Goal: Information Seeking & Learning: Learn about a topic

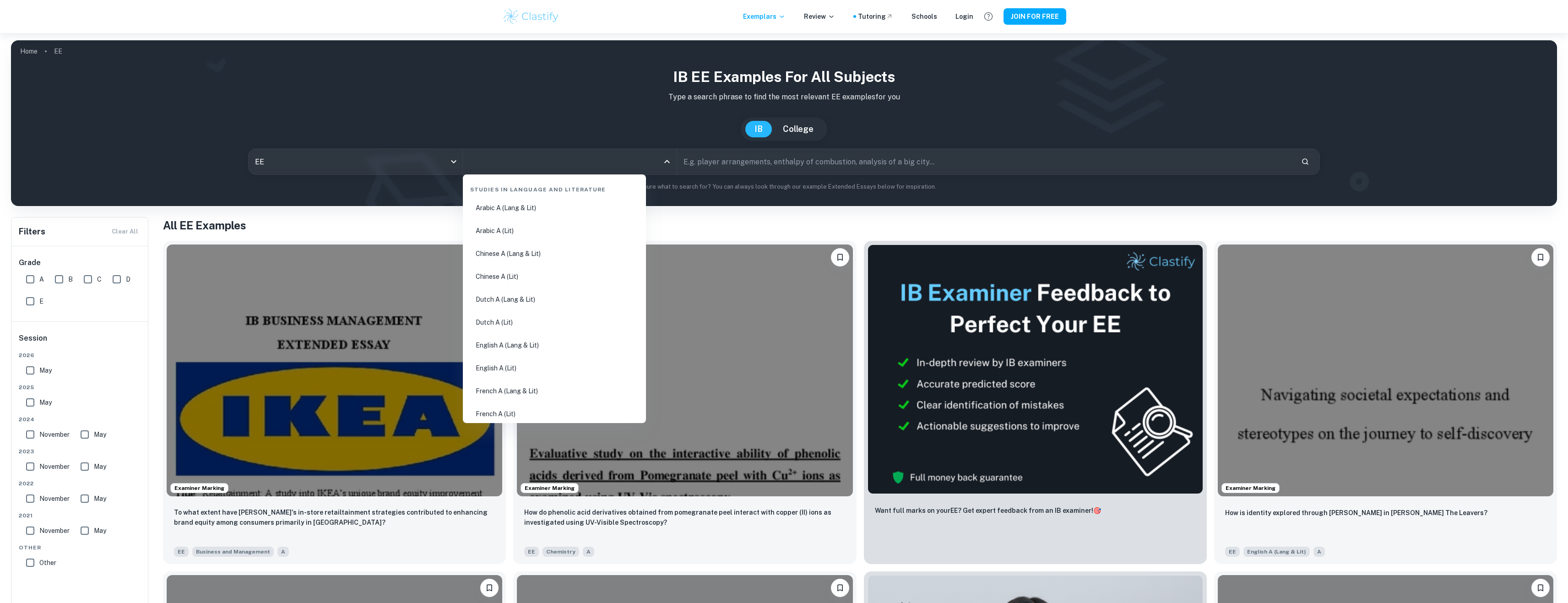
click at [644, 162] on input "All Subjects" at bounding box center [562, 161] width 192 height 18
click at [520, 321] on li "Psychology" at bounding box center [554, 316] width 176 height 21
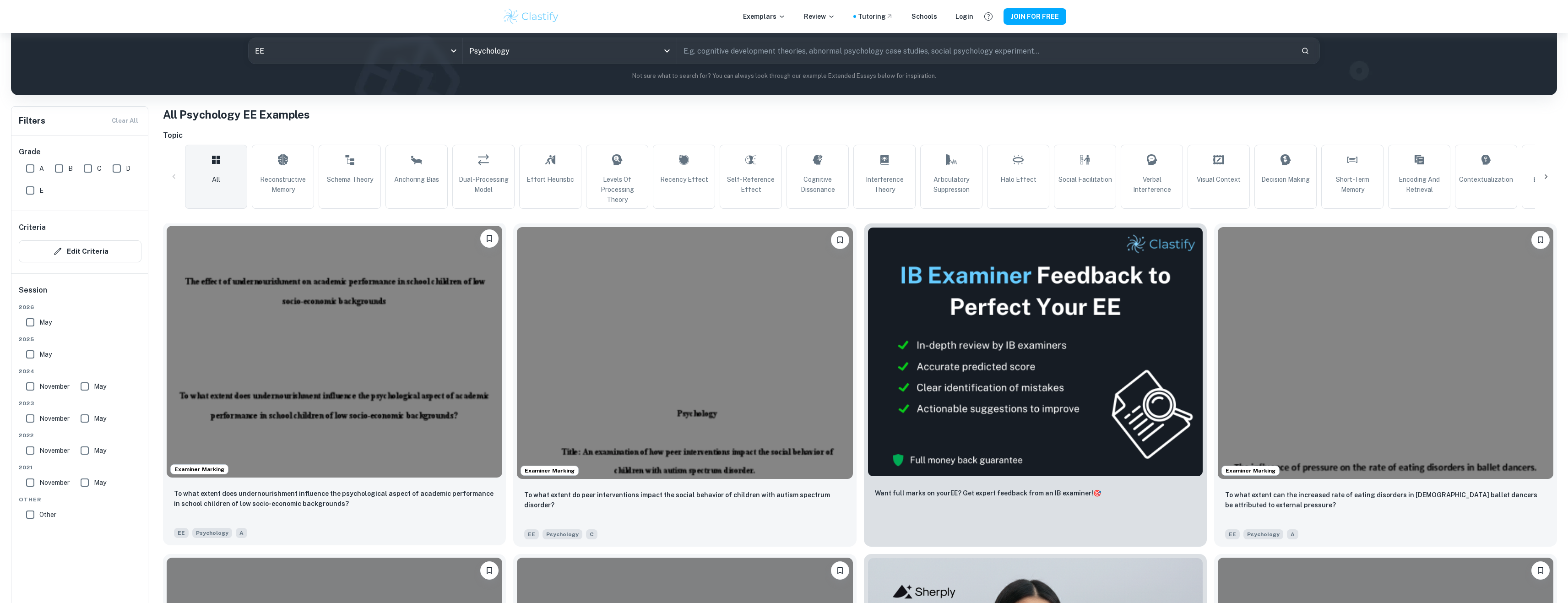
scroll to position [138, 0]
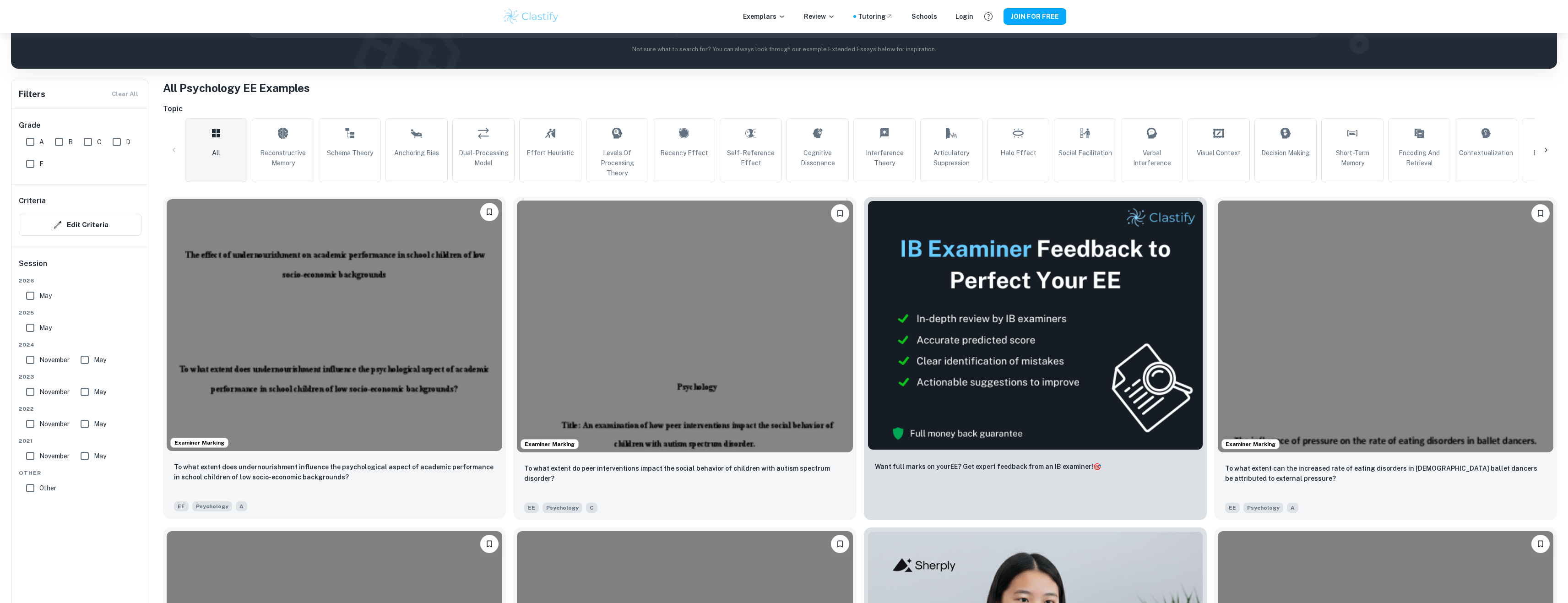
click at [415, 293] on img at bounding box center [334, 325] width 335 height 252
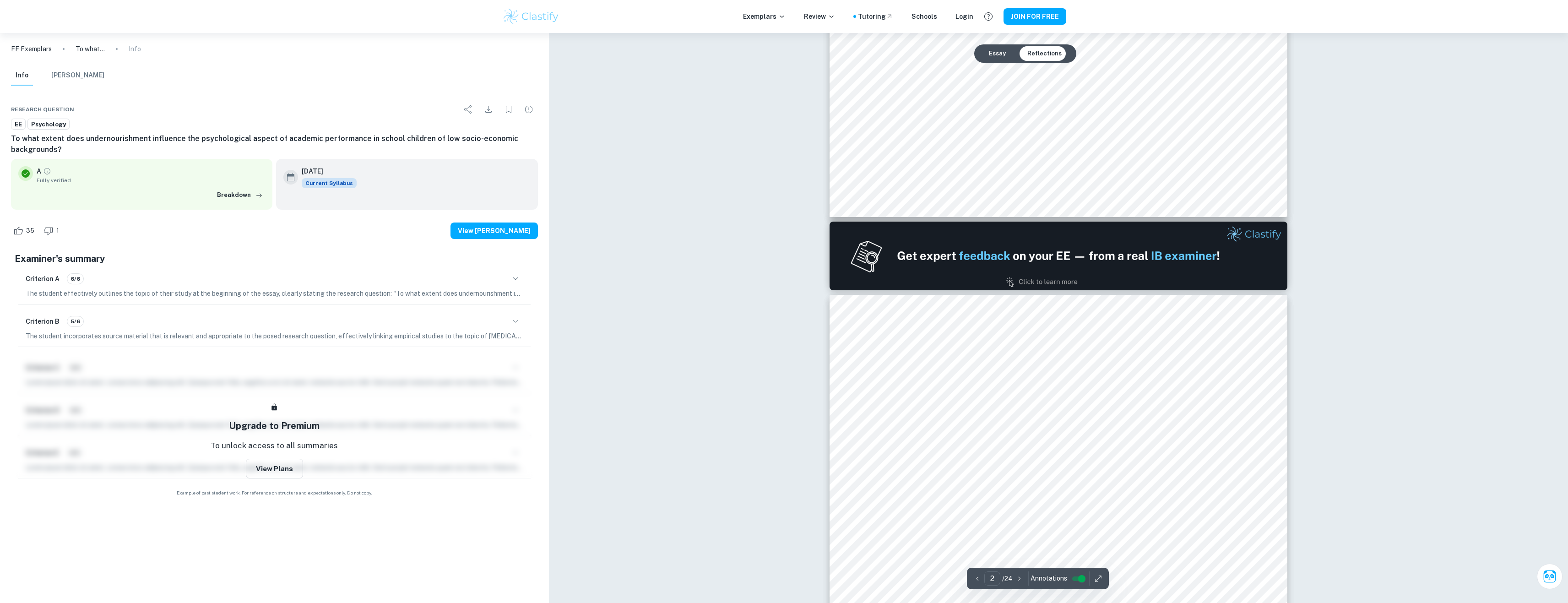
scroll to position [595, 0]
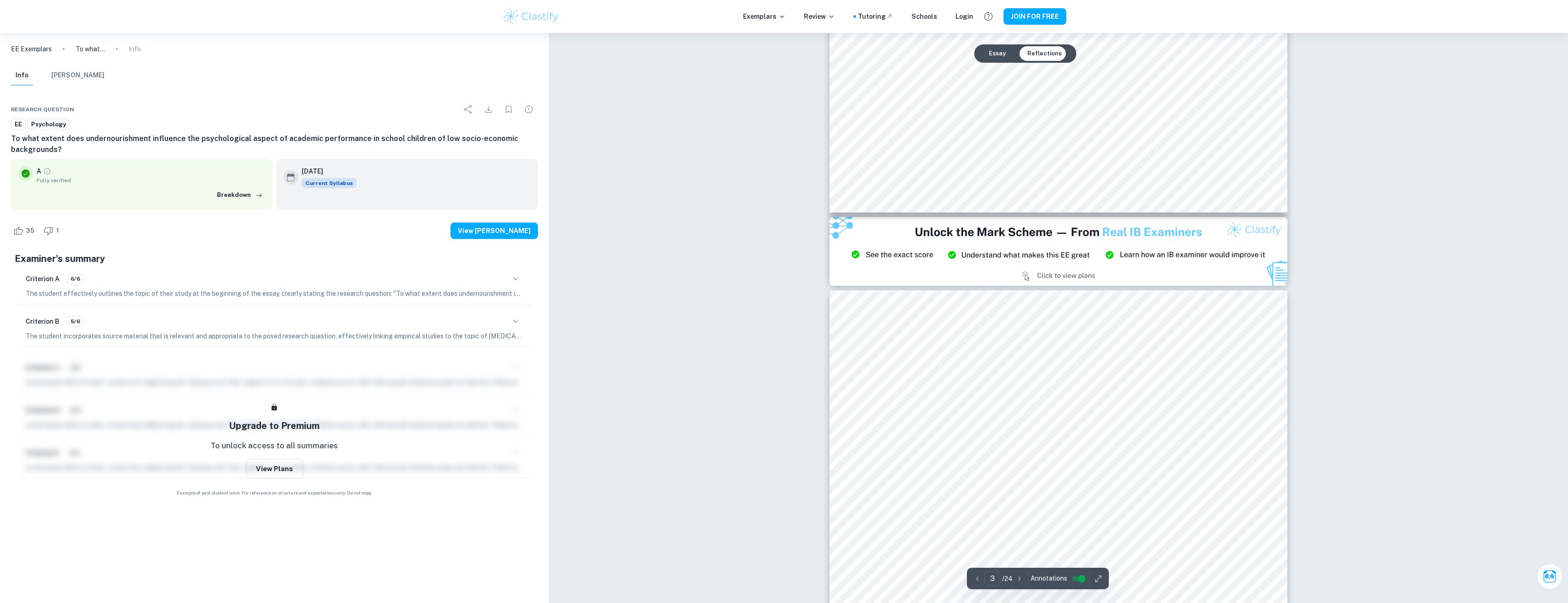
type input "2"
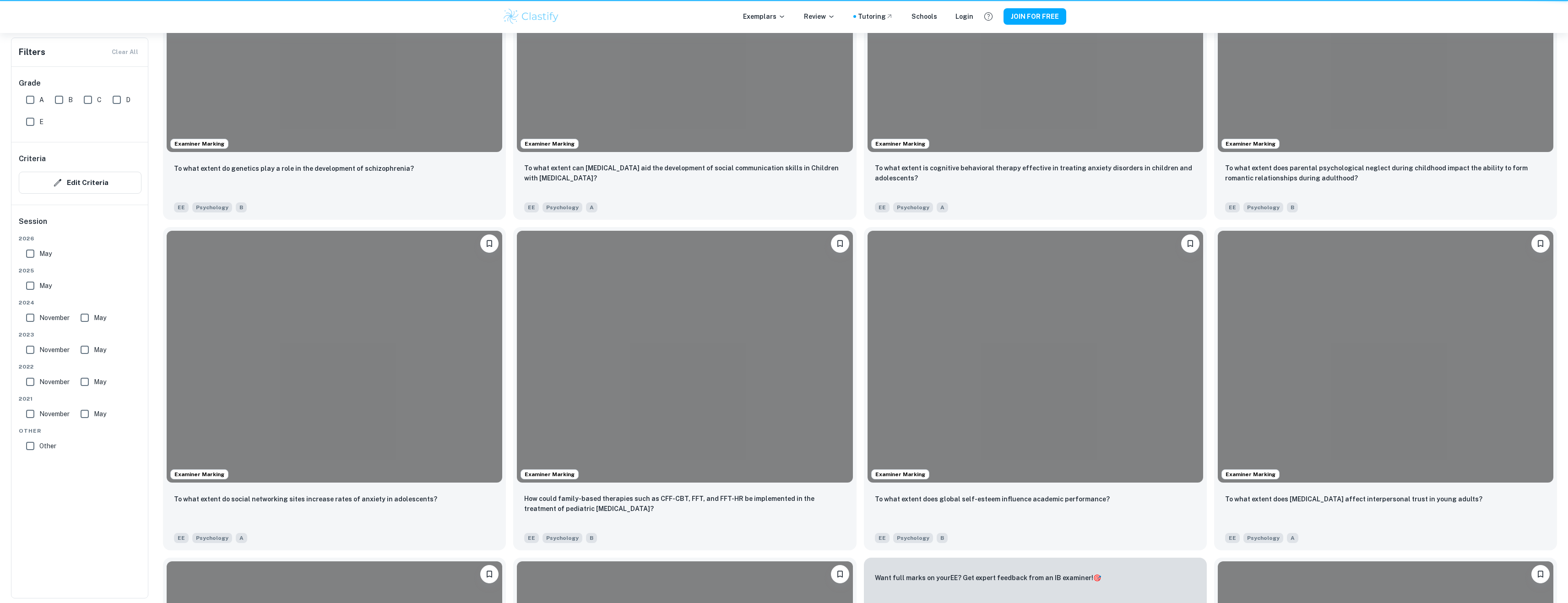
scroll to position [138, 0]
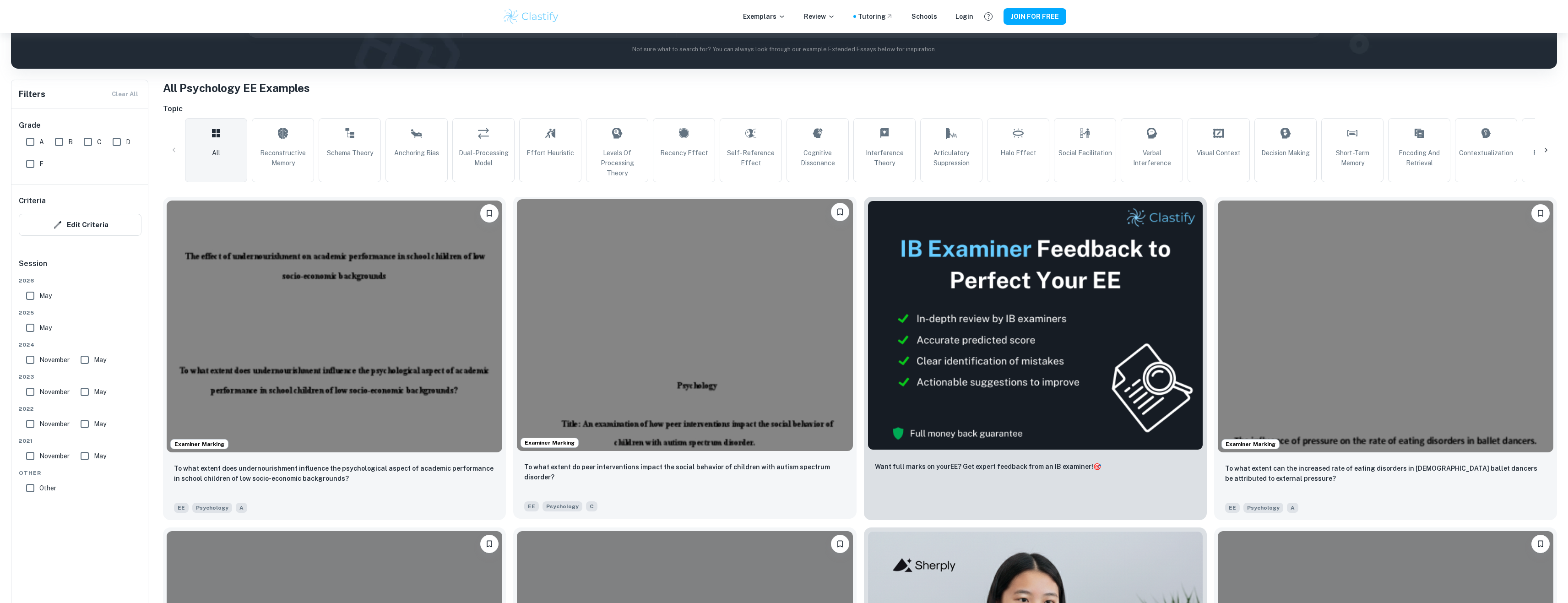
click at [657, 273] on img at bounding box center [684, 325] width 335 height 252
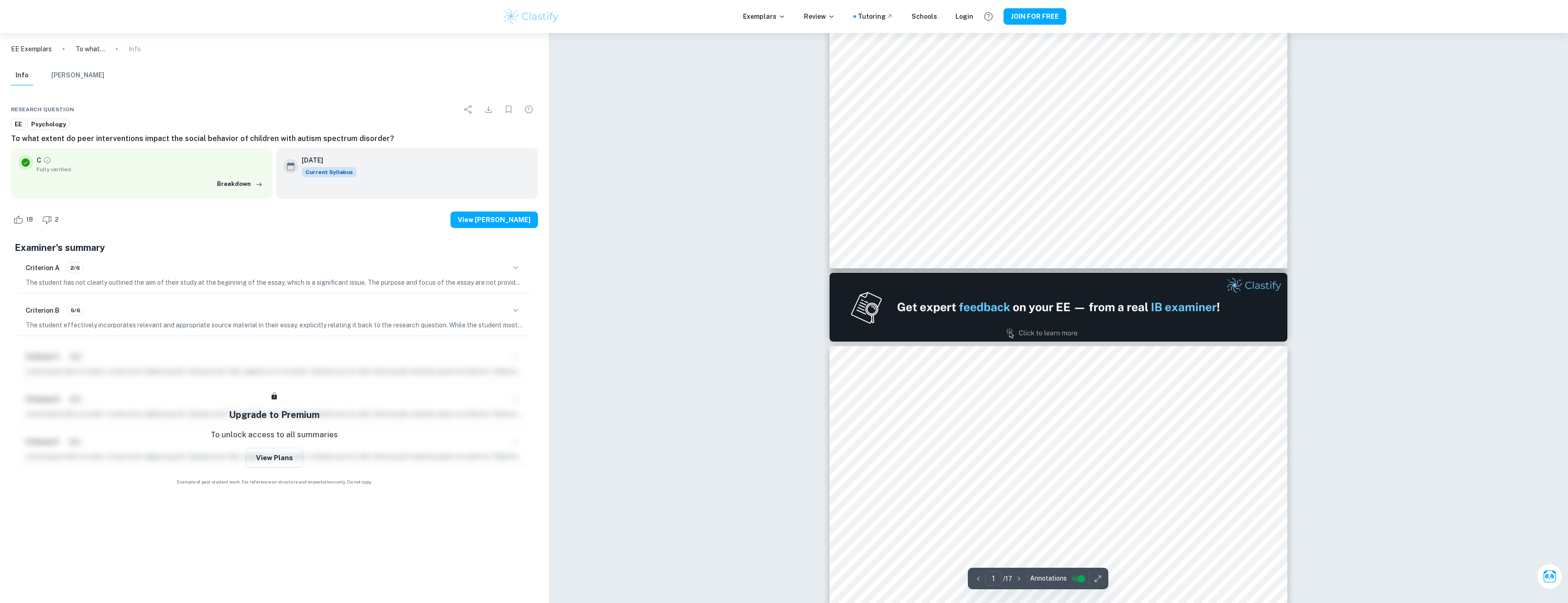
type input "2"
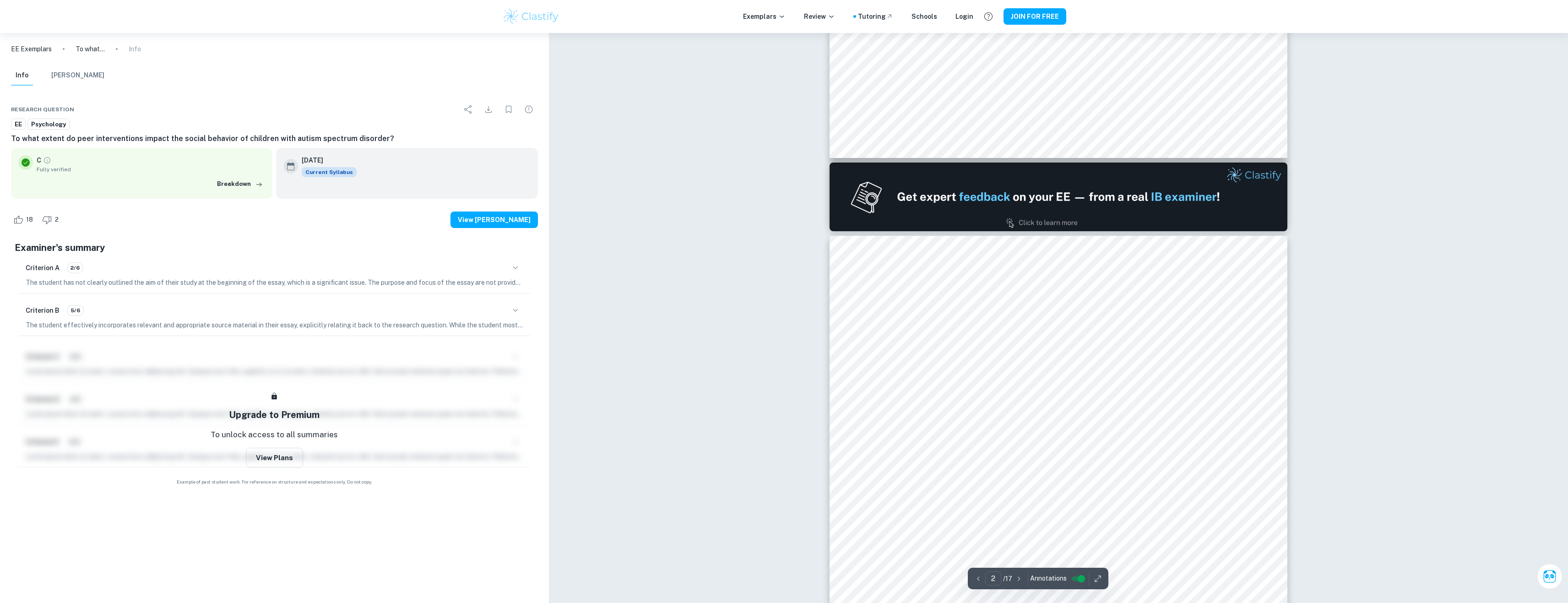
scroll to position [549, 0]
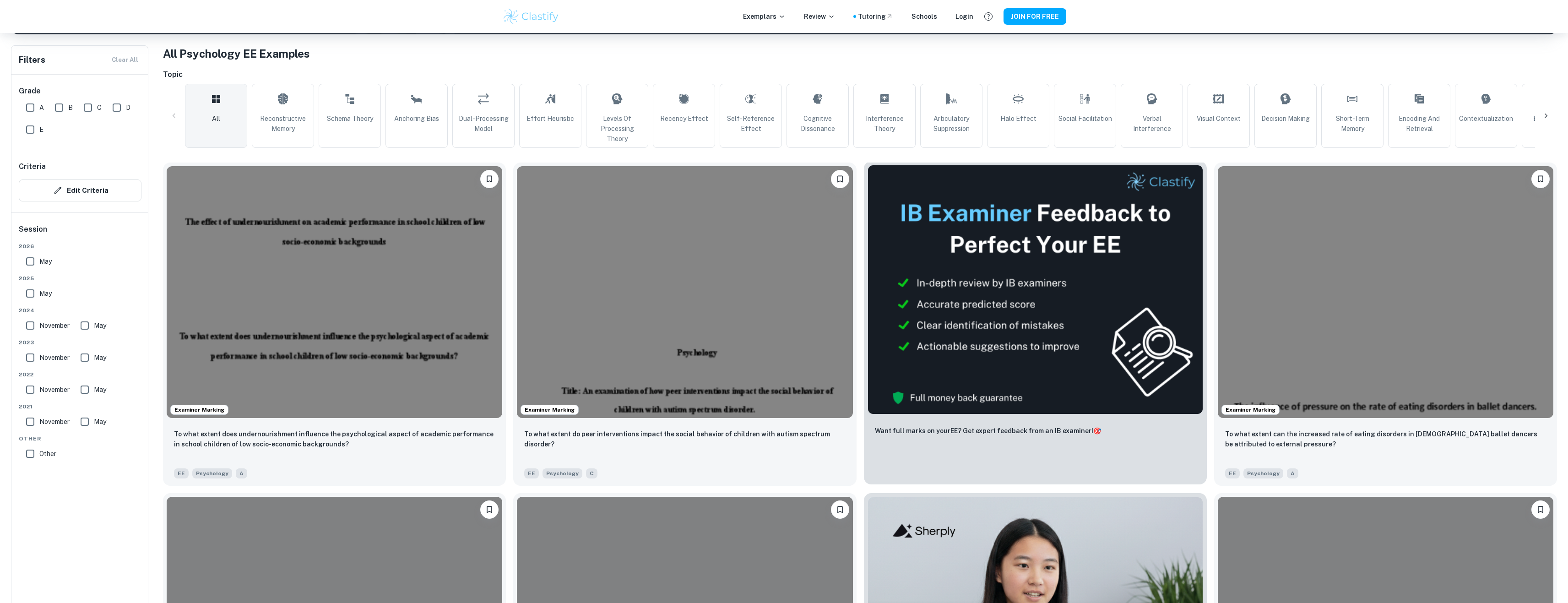
scroll to position [320, 0]
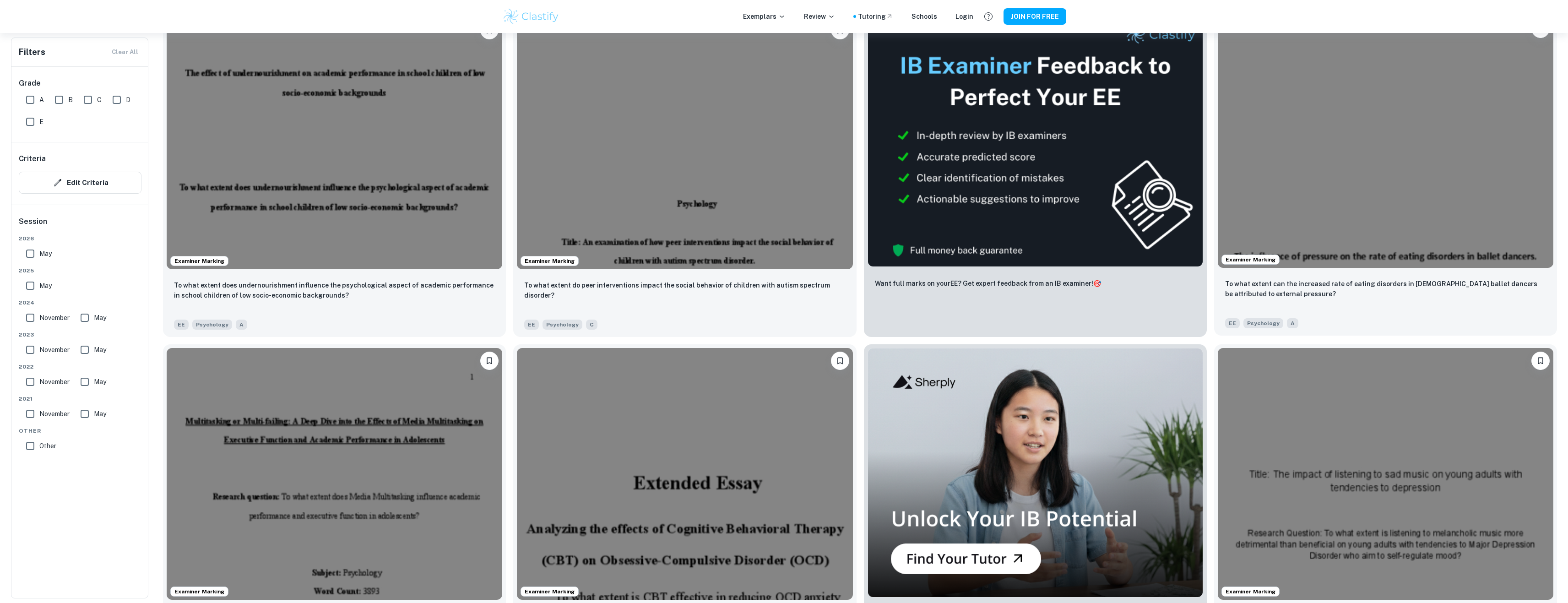
click at [1293, 172] on img at bounding box center [1385, 142] width 335 height 252
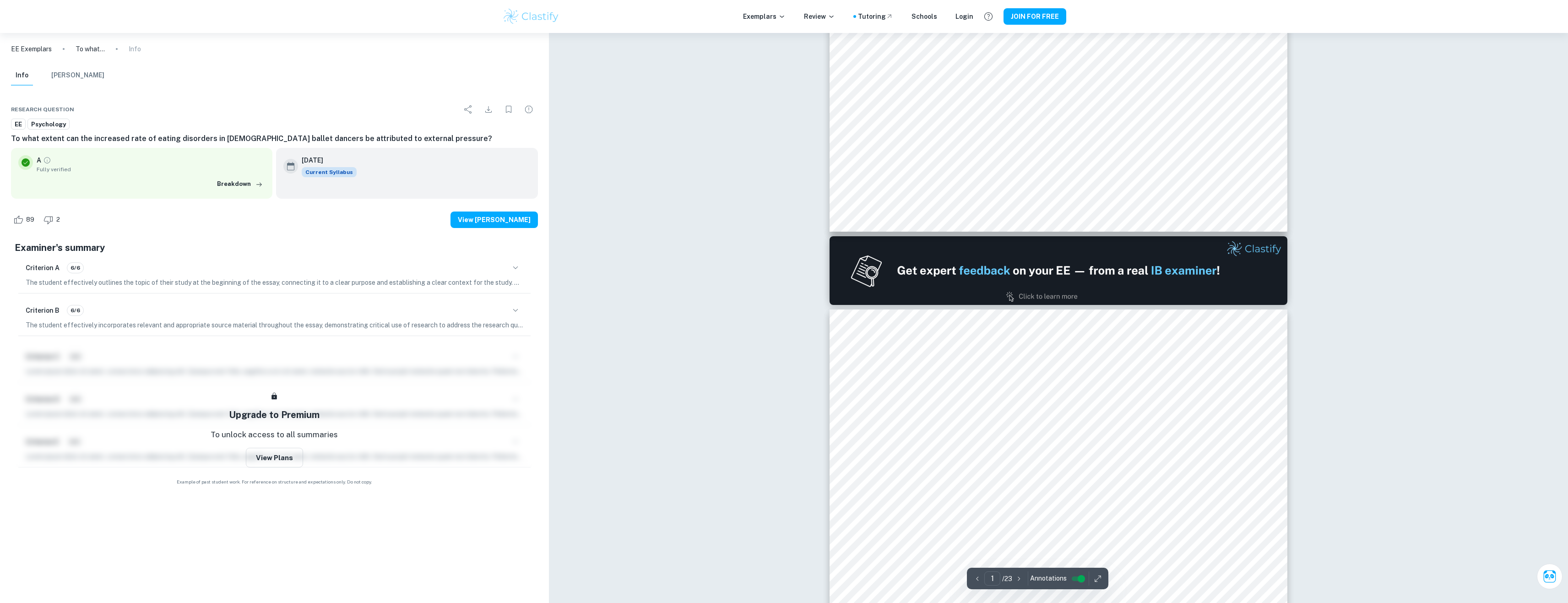
type input "2"
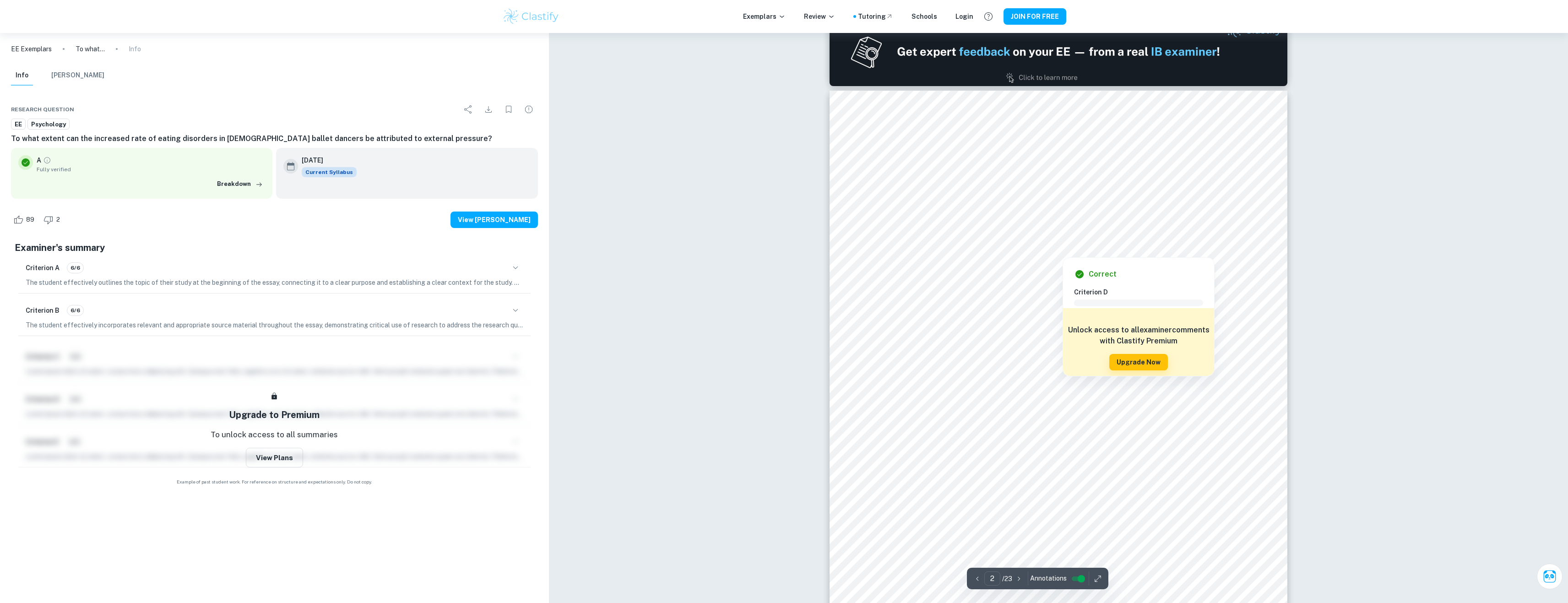
scroll to position [686, 0]
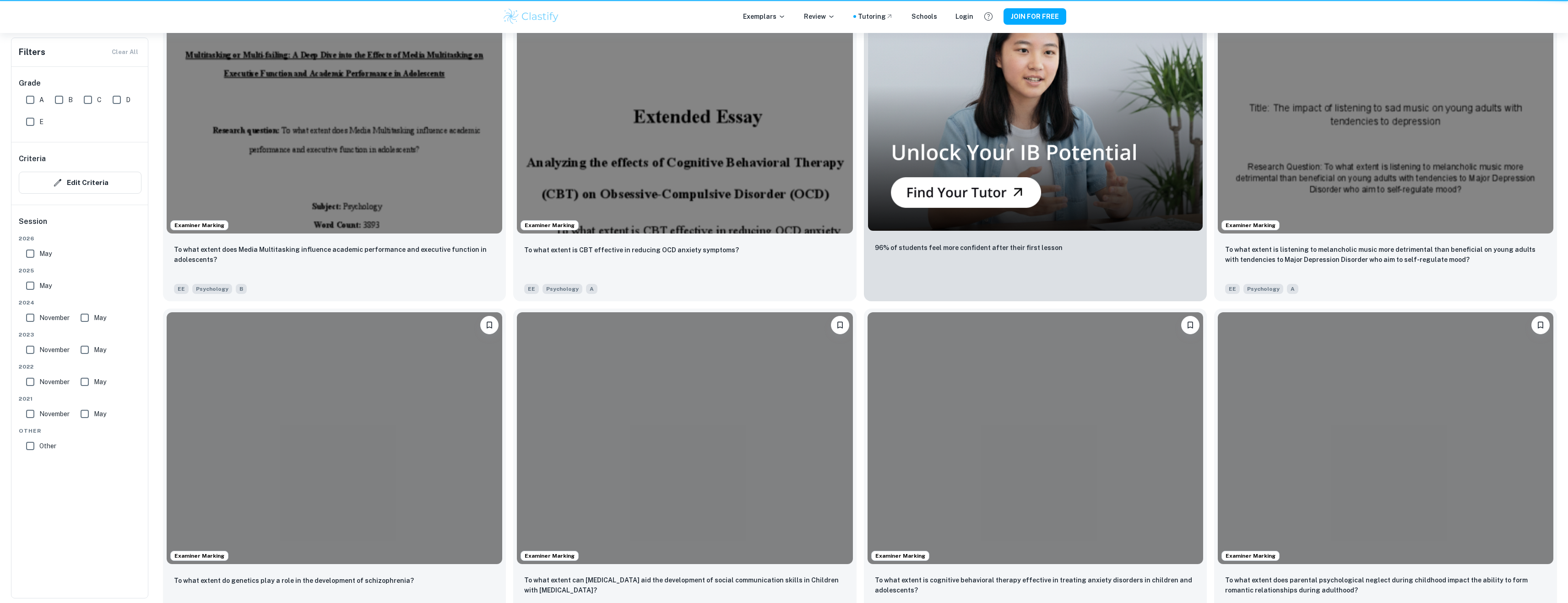
scroll to position [320, 0]
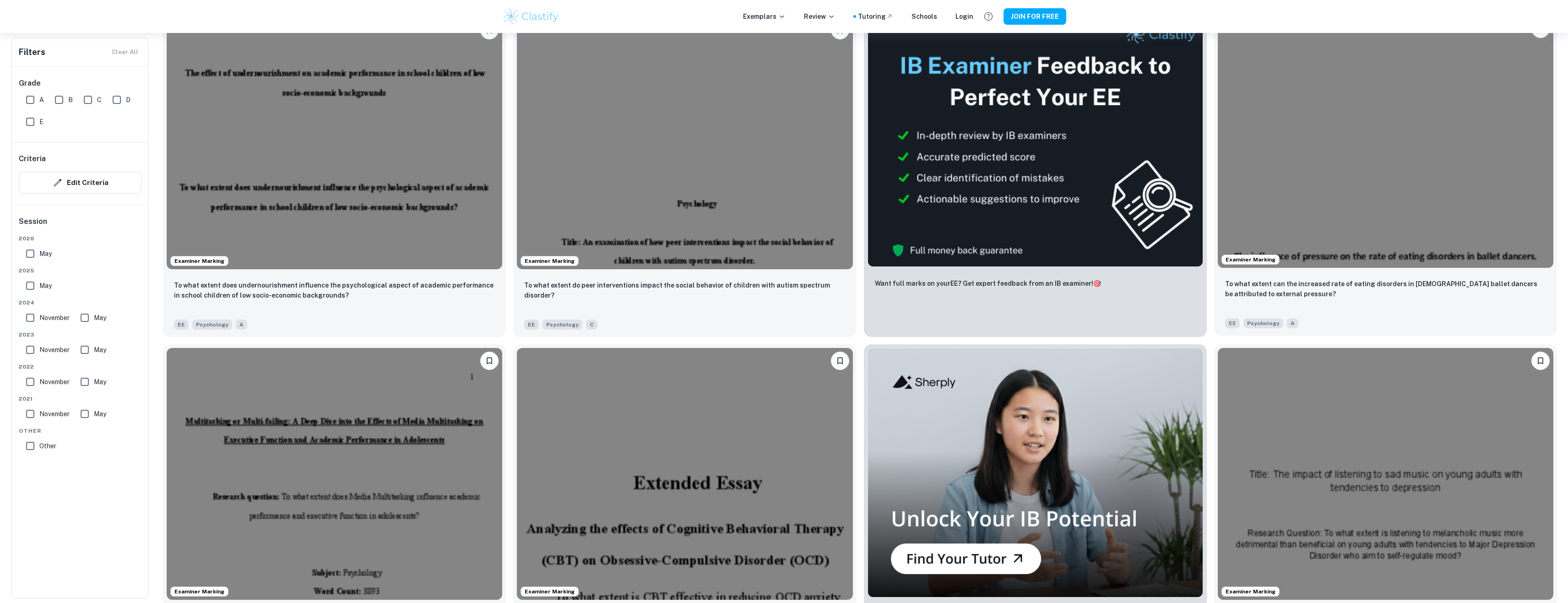
click at [1461, 141] on img at bounding box center [1385, 142] width 335 height 252
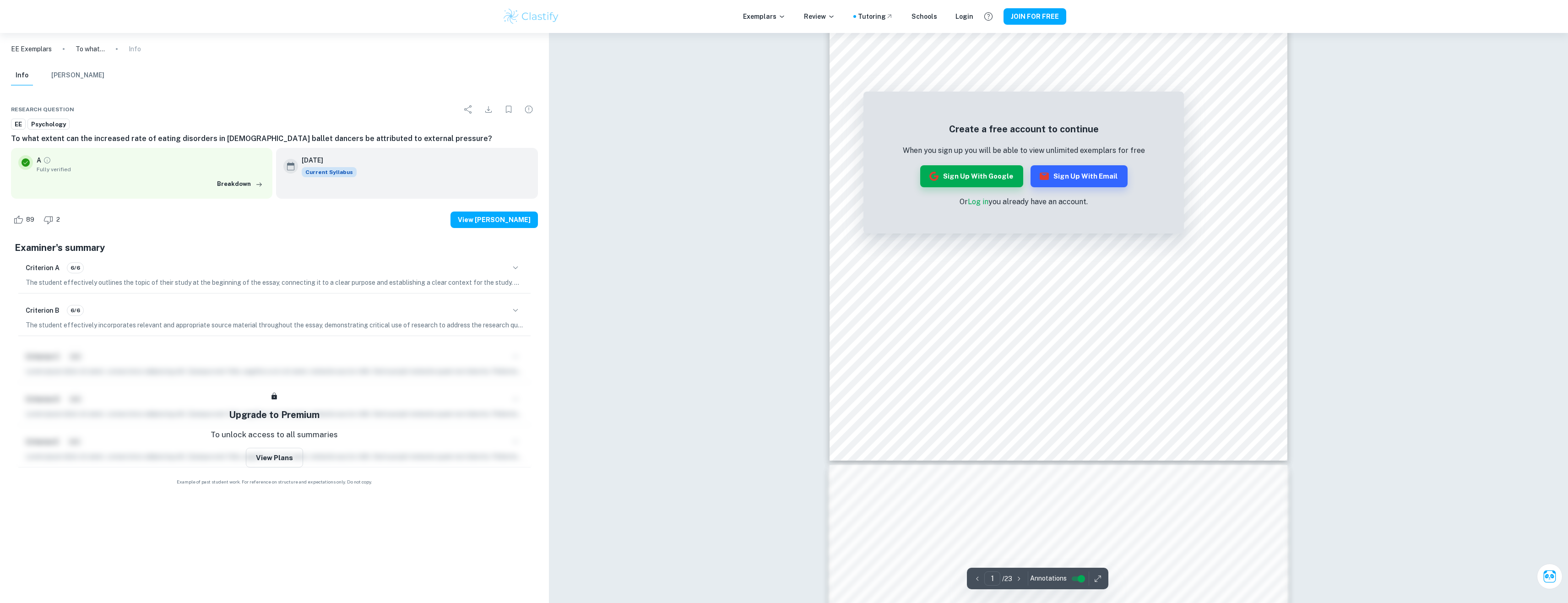
scroll to position [412, 0]
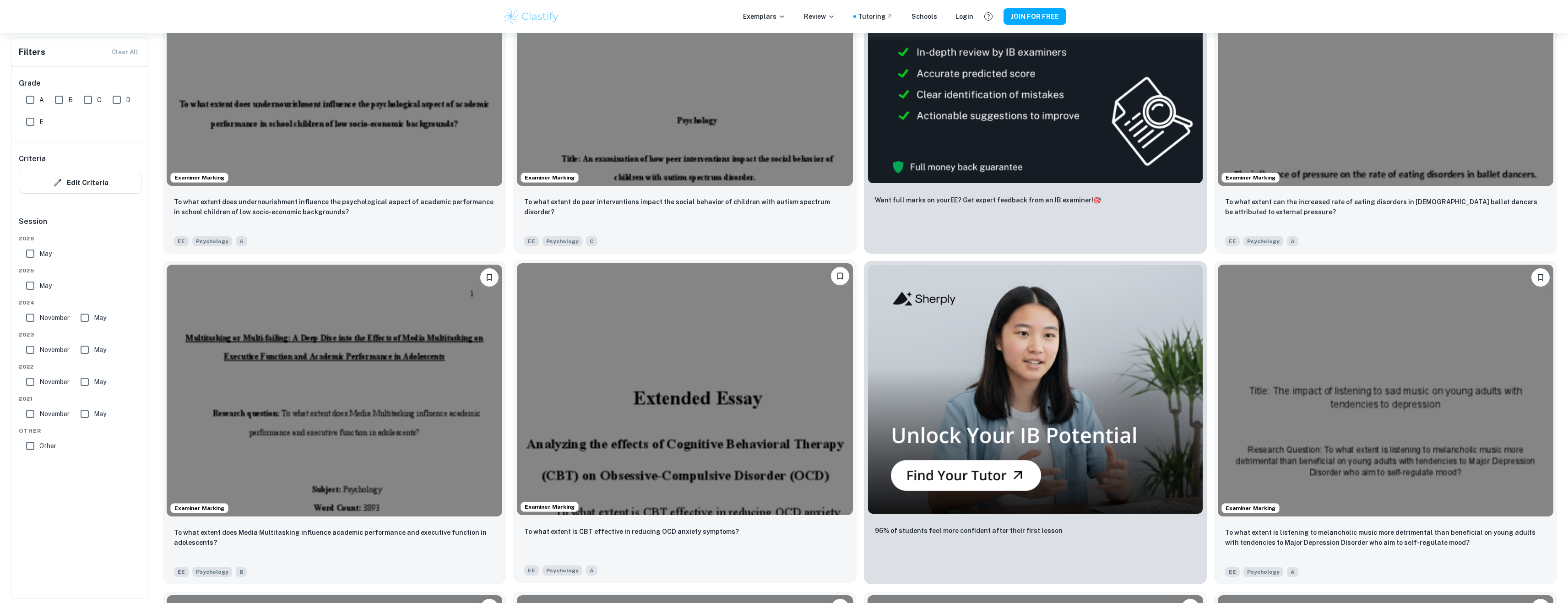
scroll to position [412, 0]
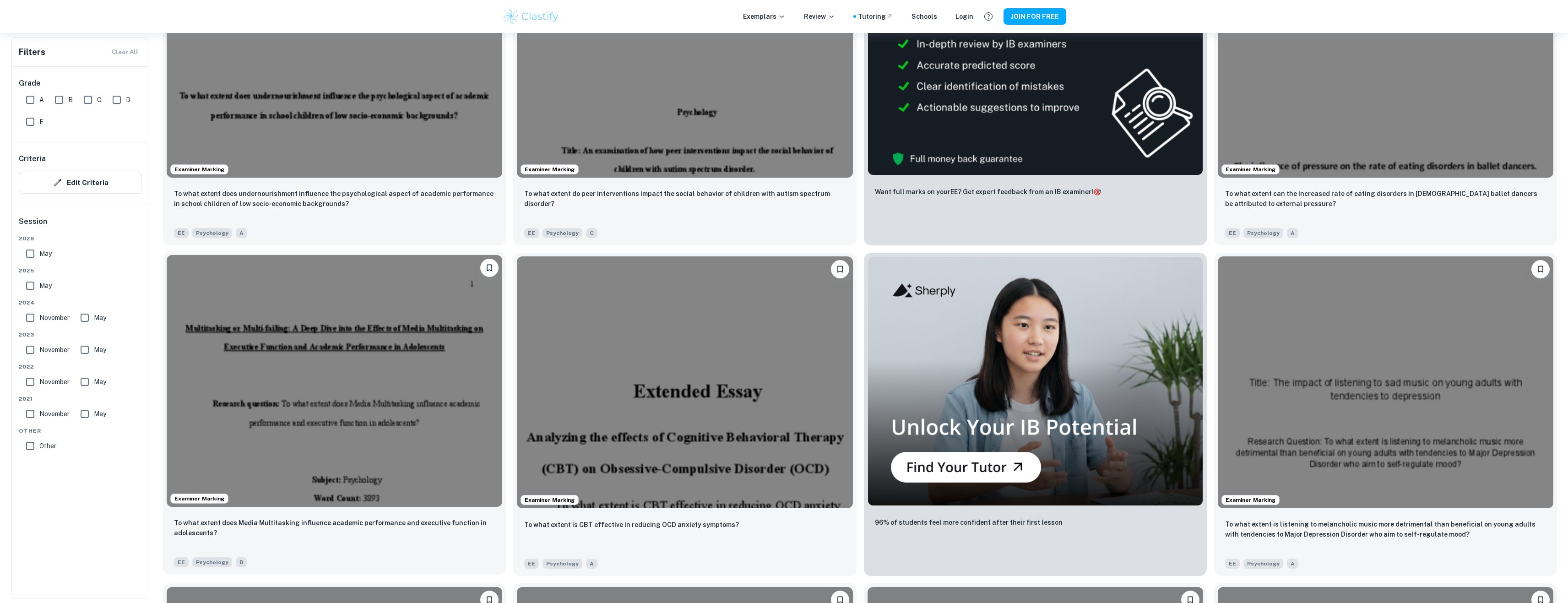
click at [435, 358] on img at bounding box center [334, 381] width 335 height 252
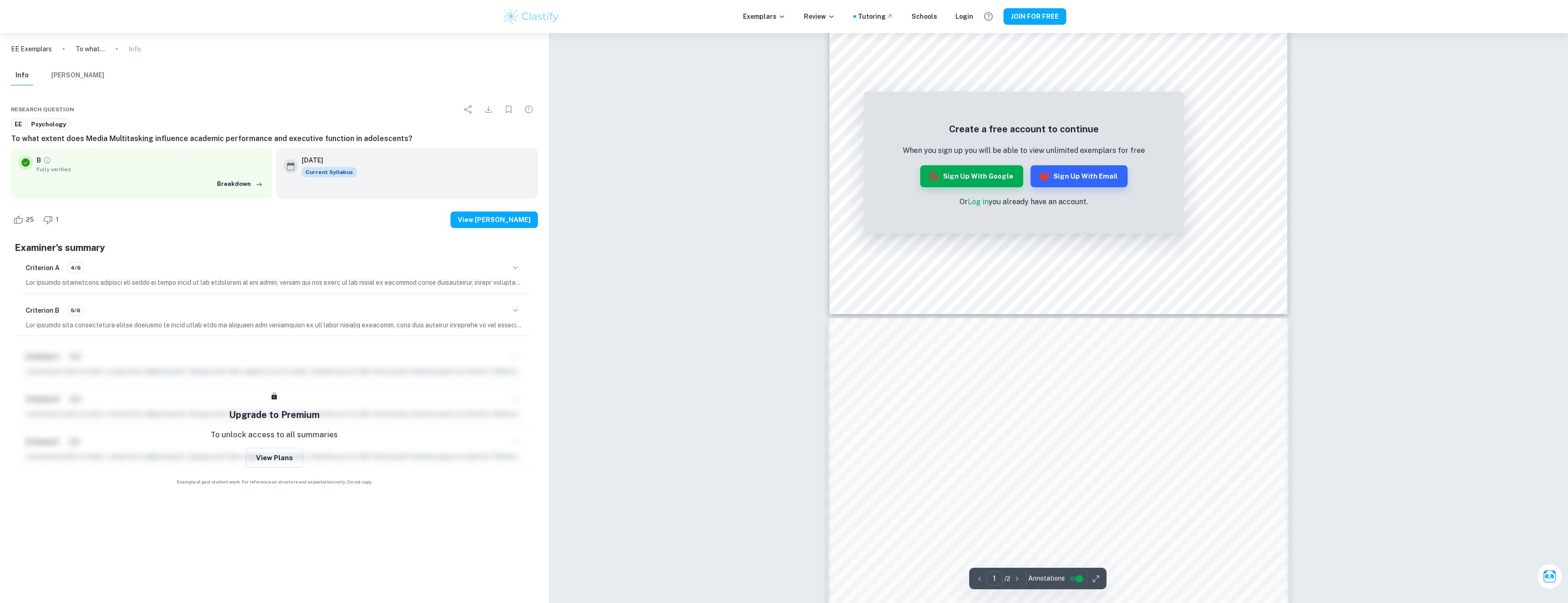
scroll to position [366, 0]
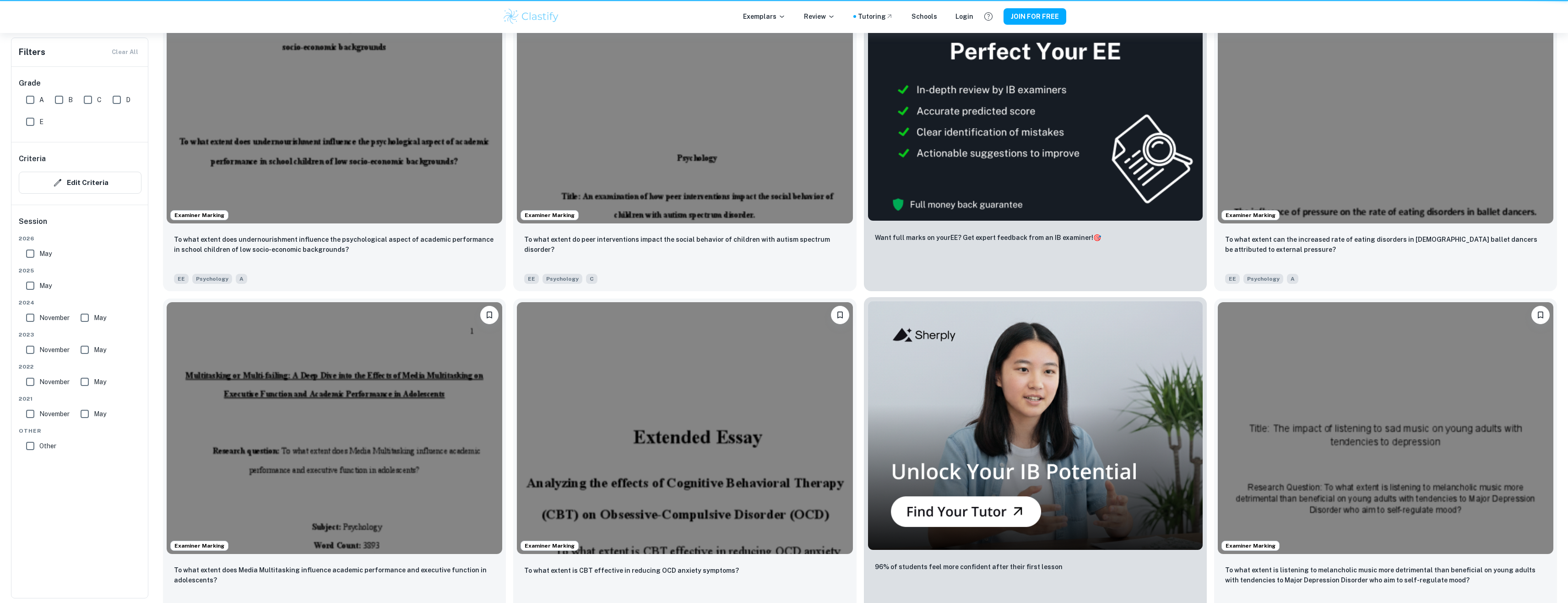
scroll to position [412, 0]
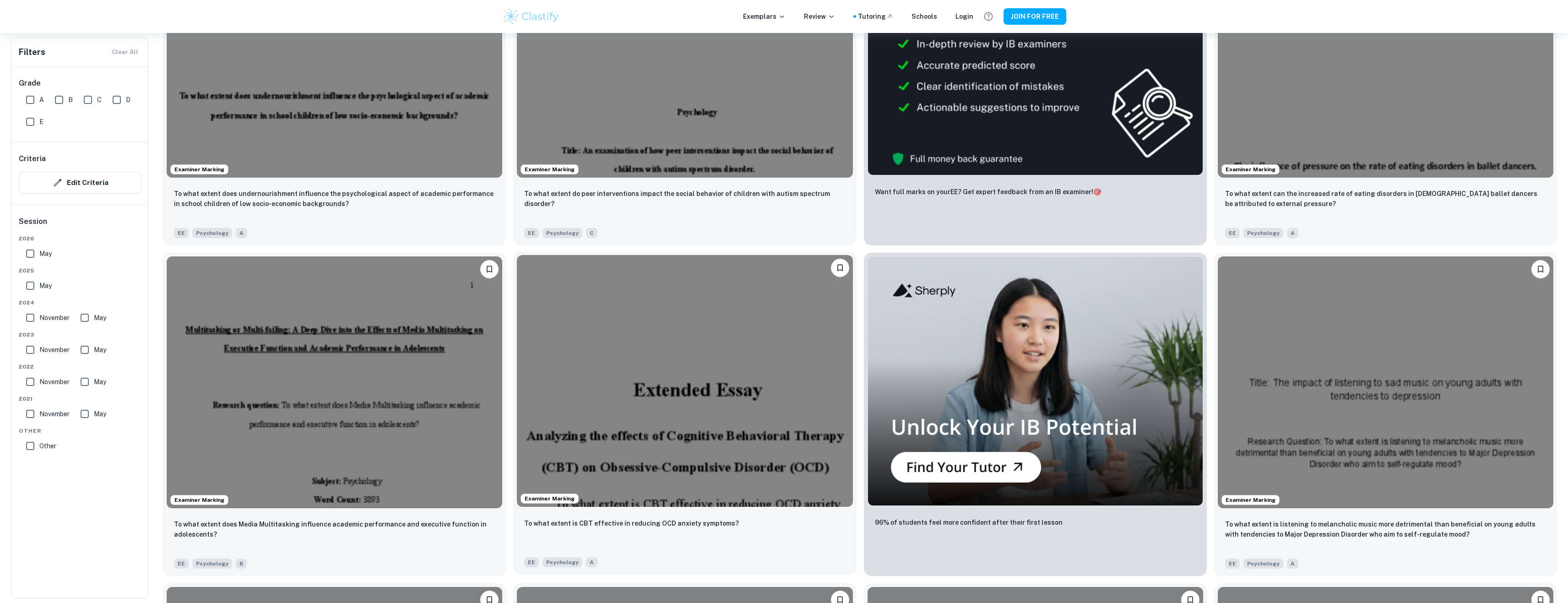
click at [742, 385] on img at bounding box center [684, 381] width 335 height 252
